Goal: Task Accomplishment & Management: Manage account settings

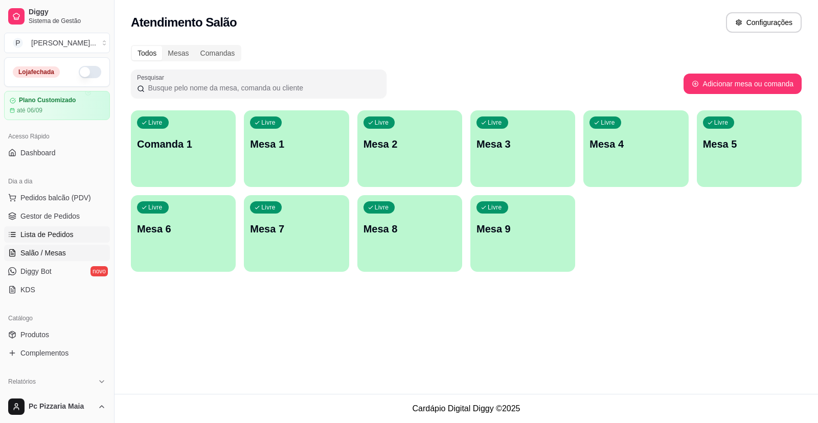
click at [67, 227] on link "Lista de Pedidos" at bounding box center [57, 234] width 106 height 16
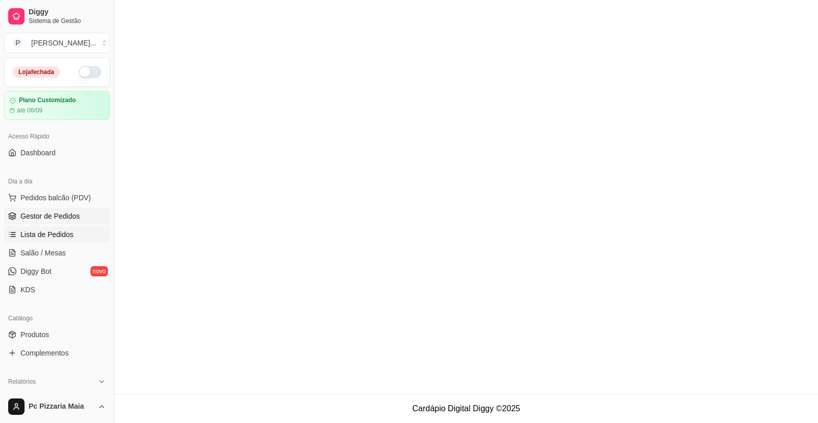
click at [67, 214] on span "Gestor de Pedidos" at bounding box center [49, 216] width 59 height 10
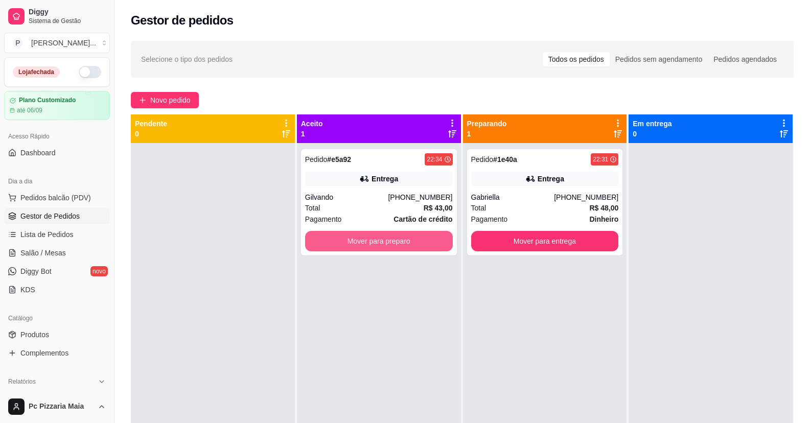
click at [377, 264] on div "Pedido # e5a92 22:34 Entrega Gilvando [PHONE_NUMBER] Total R$ 43,00 Pagamento C…" at bounding box center [379, 354] width 164 height 423
click at [379, 244] on button "Mover para preparo" at bounding box center [378, 242] width 143 height 20
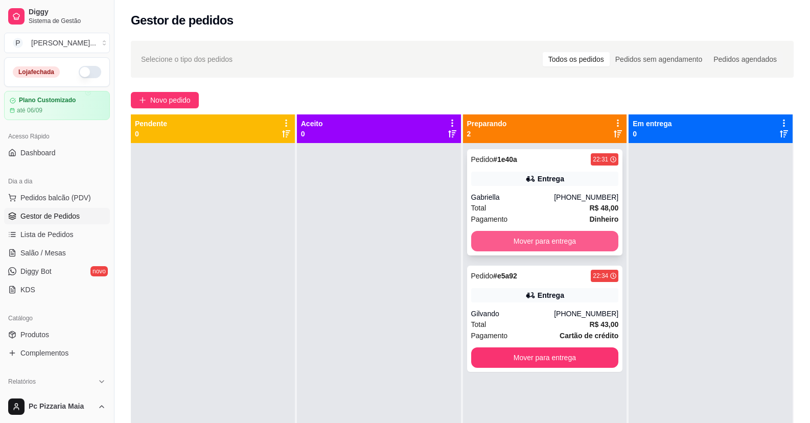
click at [549, 247] on button "Mover para entrega" at bounding box center [545, 241] width 148 height 20
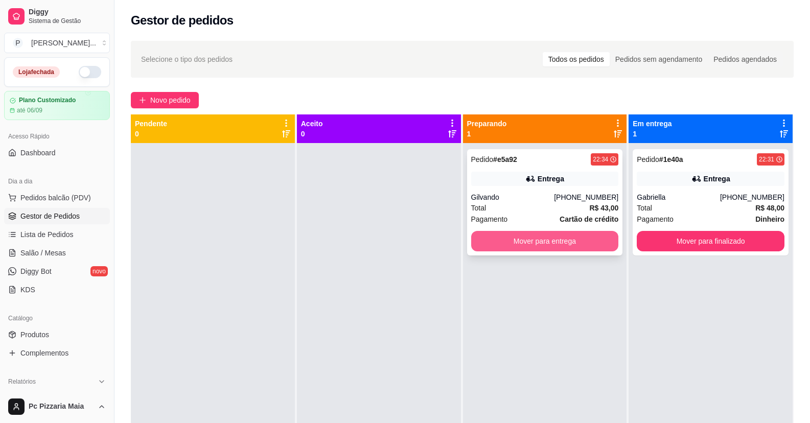
click at [549, 246] on button "Mover para entrega" at bounding box center [545, 241] width 148 height 20
